Goal: Information Seeking & Learning: Find specific fact

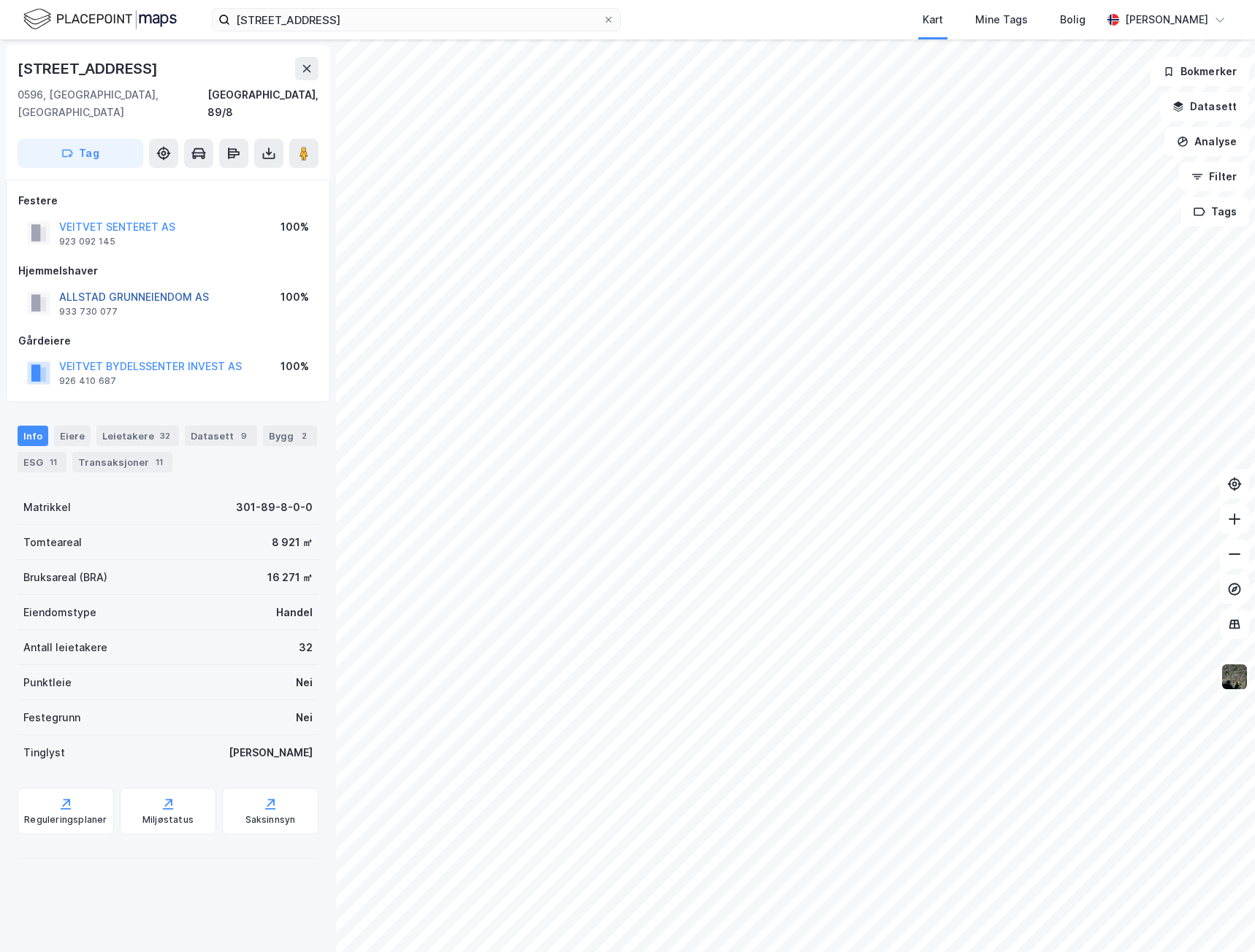
click at [0, 0] on button "ALLSTAD GRUNNEIENDOM AS" at bounding box center [0, 0] width 0 height 0
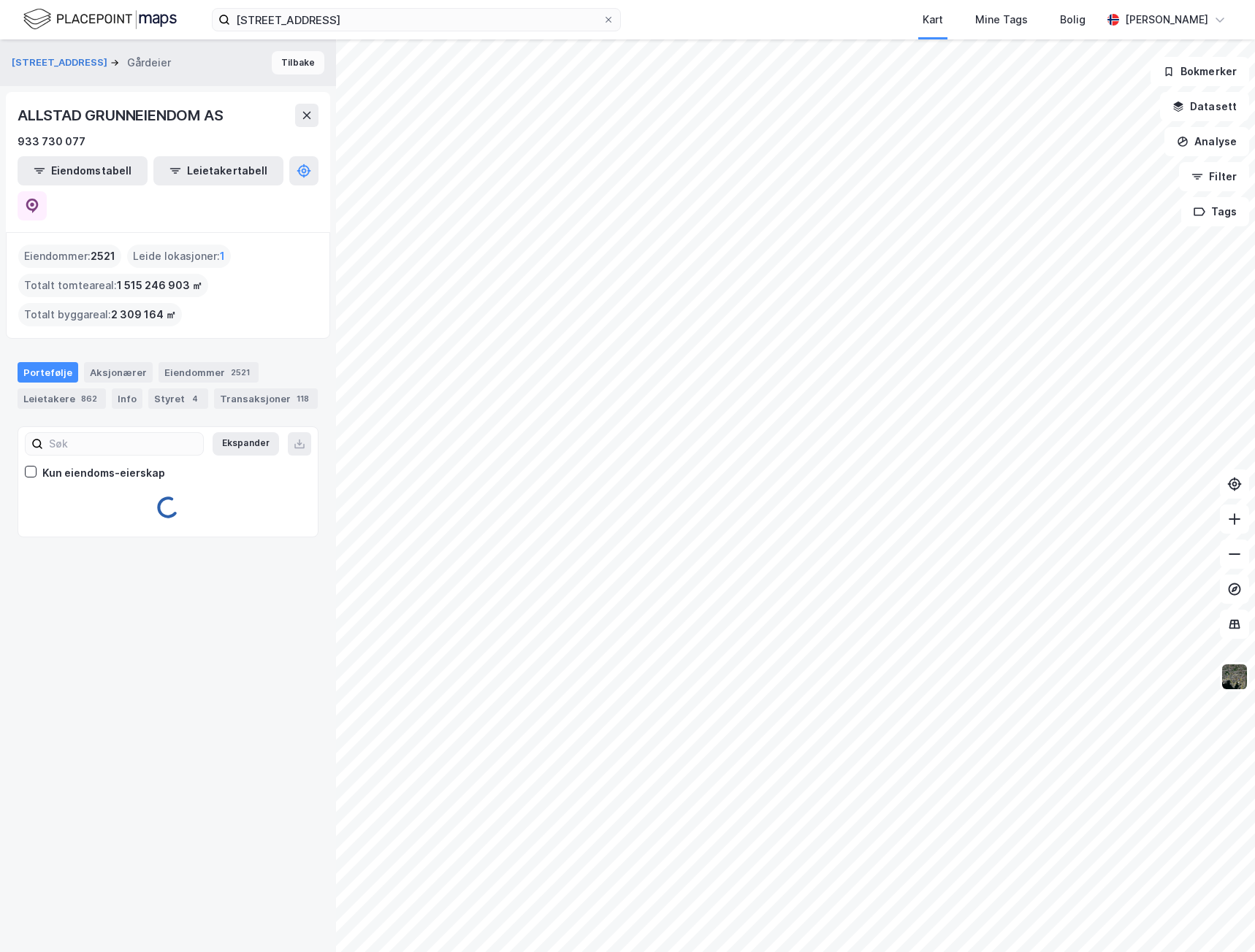
click at [275, 66] on button "Tilbake" at bounding box center [298, 63] width 52 height 23
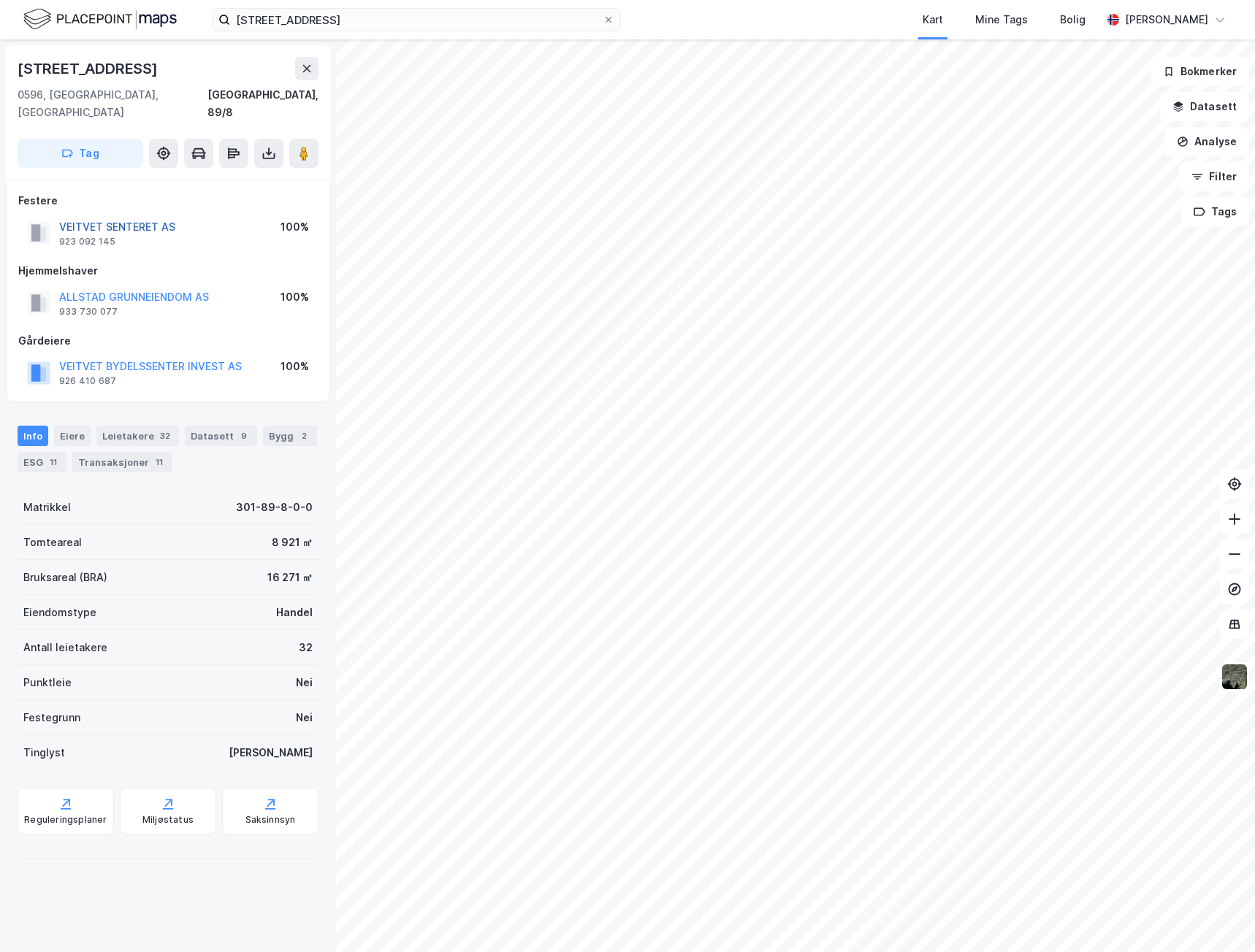
click at [0, 0] on button "VEITVET SENTERET AS" at bounding box center [0, 0] width 0 height 0
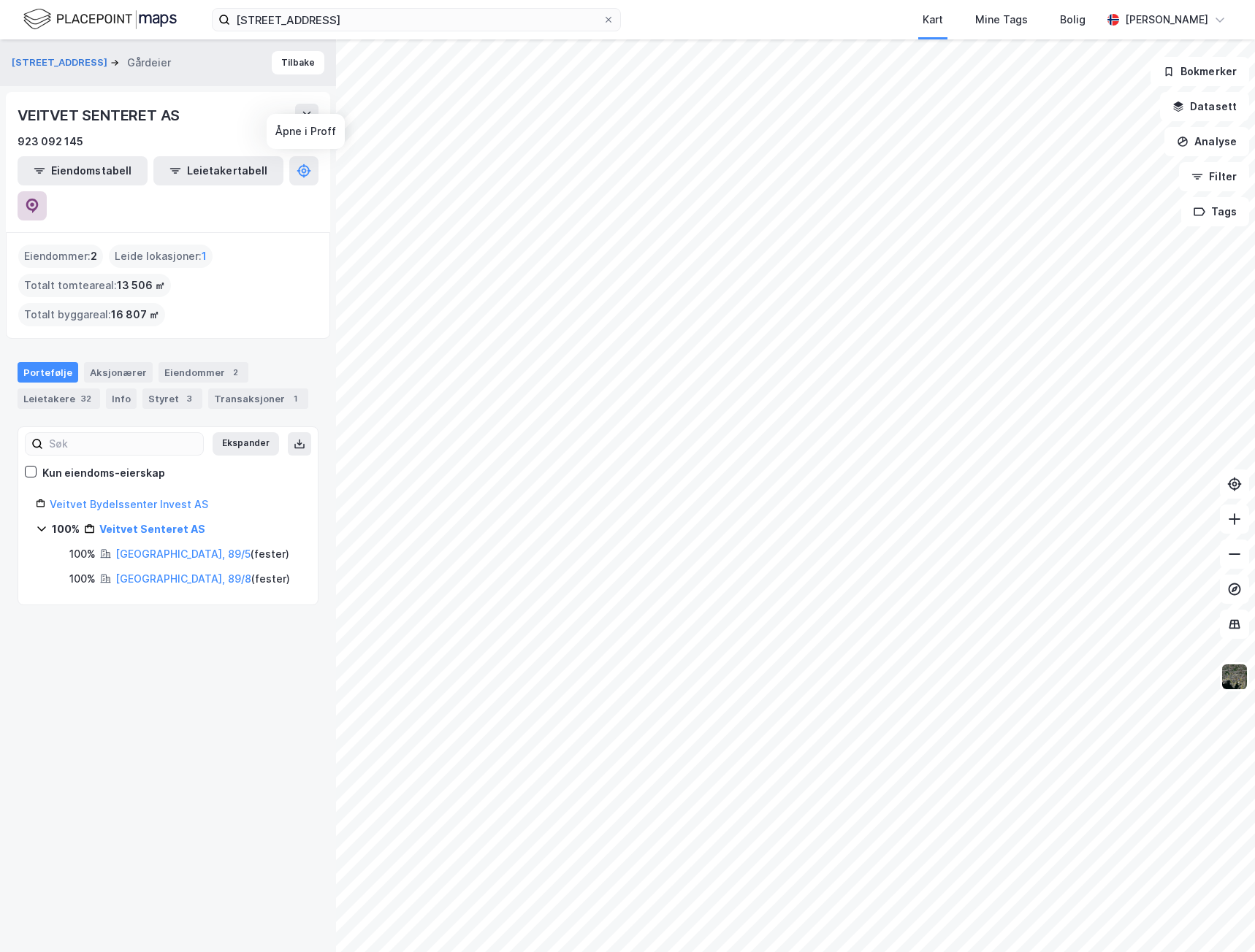
click at [40, 198] on icon at bounding box center [32, 205] width 14 height 14
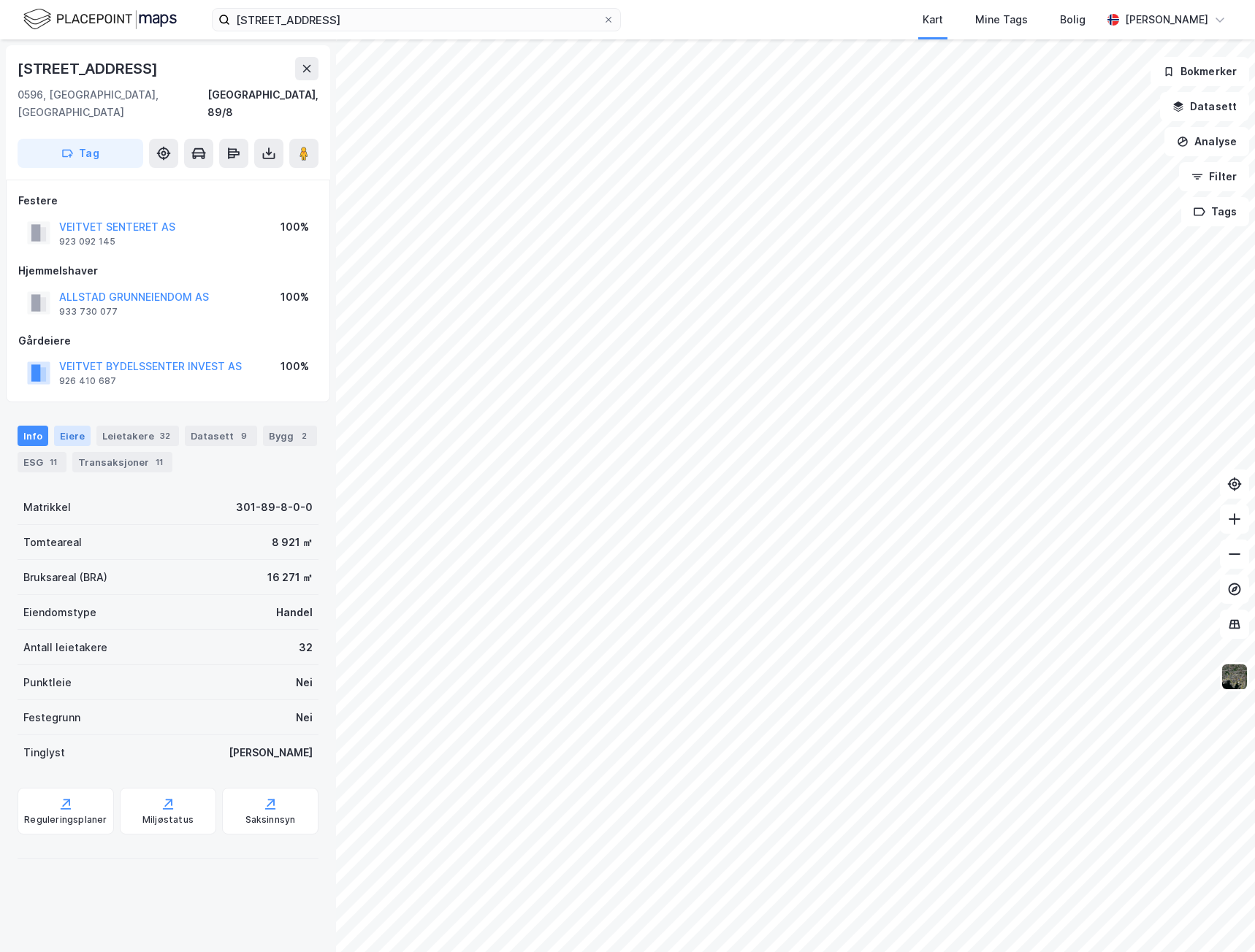
click at [70, 426] on div "Eiere" at bounding box center [72, 436] width 36 height 20
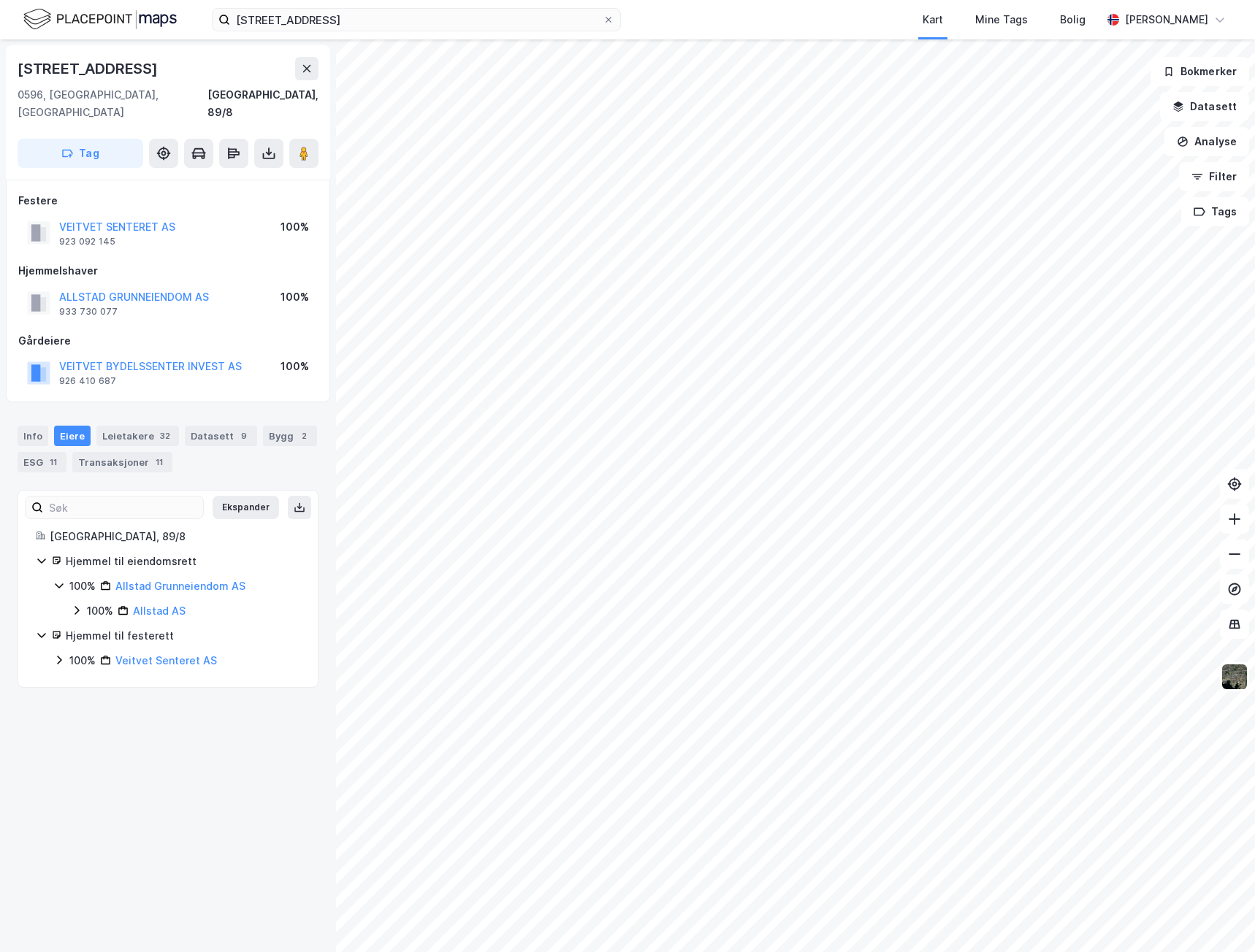
click at [52, 641] on div "Hjemmel til festerett 100% Veitvet Senteret AS" at bounding box center [167, 648] width 265 height 43
click at [61, 654] on icon at bounding box center [58, 660] width 12 height 12
click at [78, 679] on icon at bounding box center [76, 685] width 12 height 12
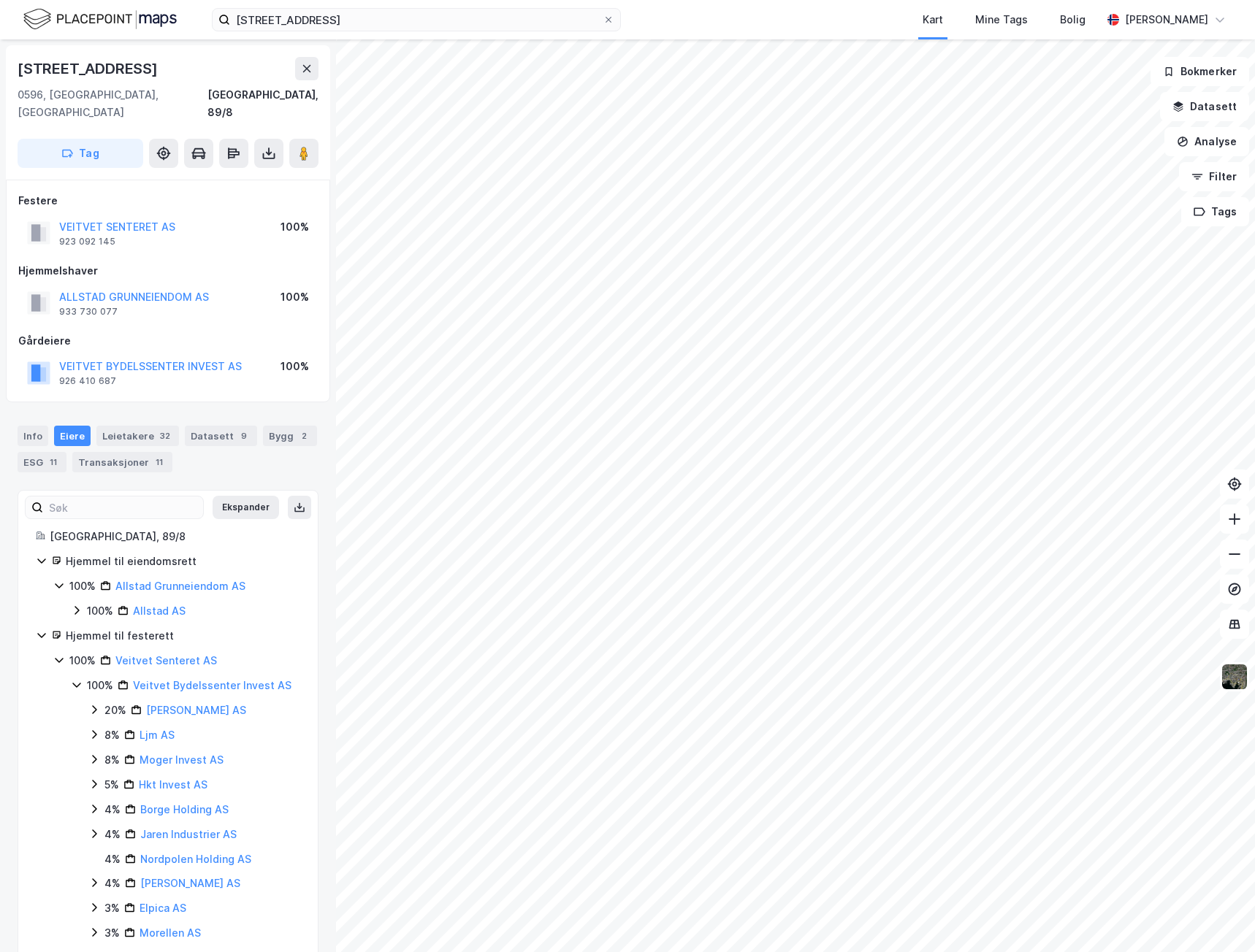
click at [57, 580] on icon at bounding box center [58, 585] width 12 height 12
click at [54, 580] on icon at bounding box center [58, 585] width 12 height 12
click at [80, 605] on icon at bounding box center [76, 610] width 12 height 12
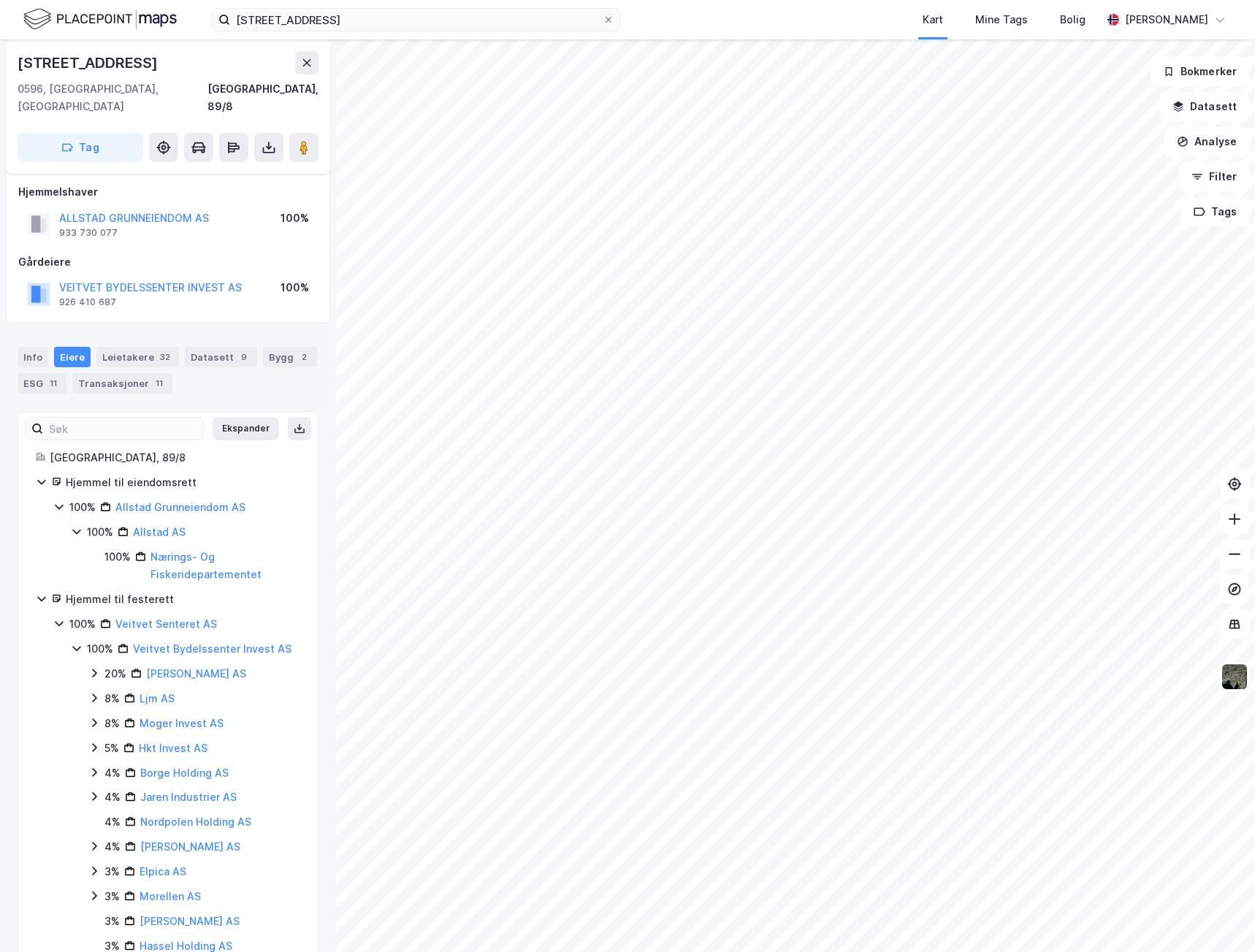
scroll to position [77, 0]
